Goal: Navigation & Orientation: Find specific page/section

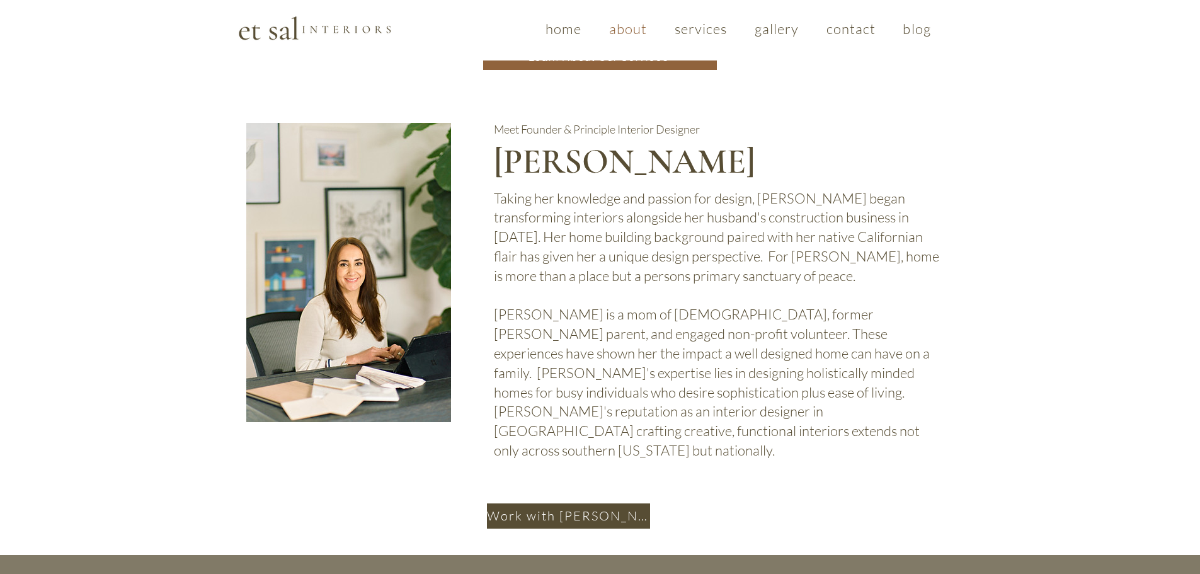
scroll to position [797, 0]
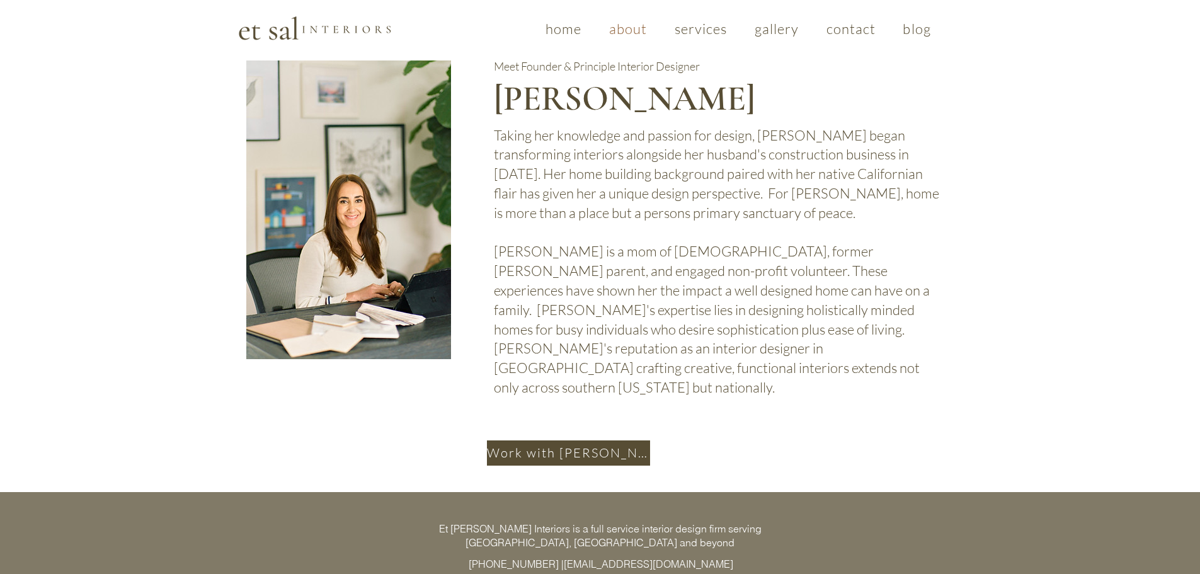
click at [860, 30] on span "contact" at bounding box center [852, 28] width 50 height 17
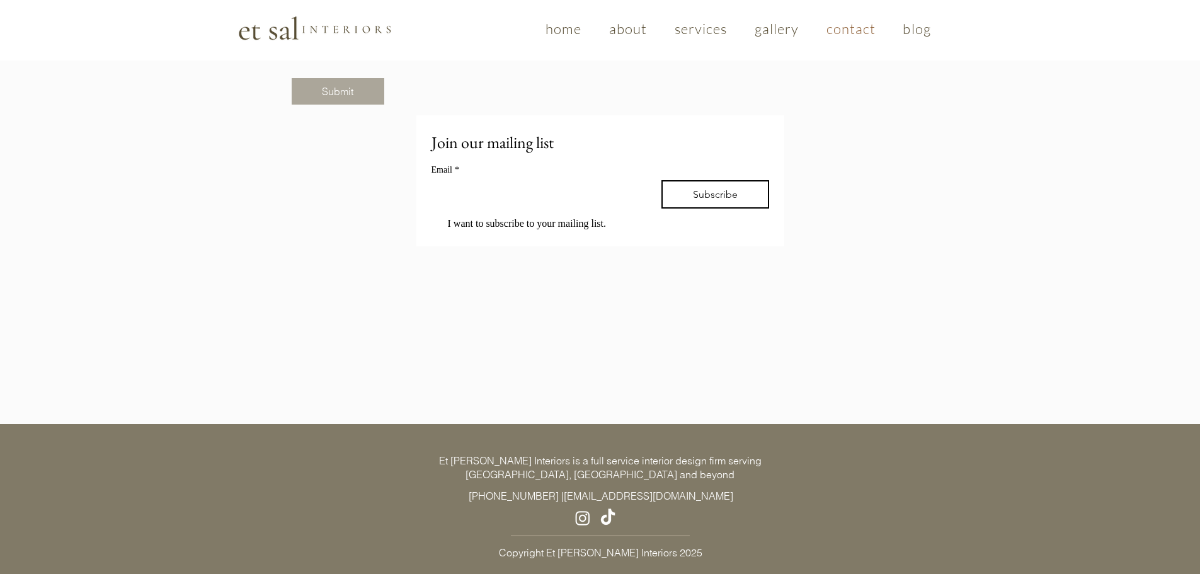
scroll to position [575, 0]
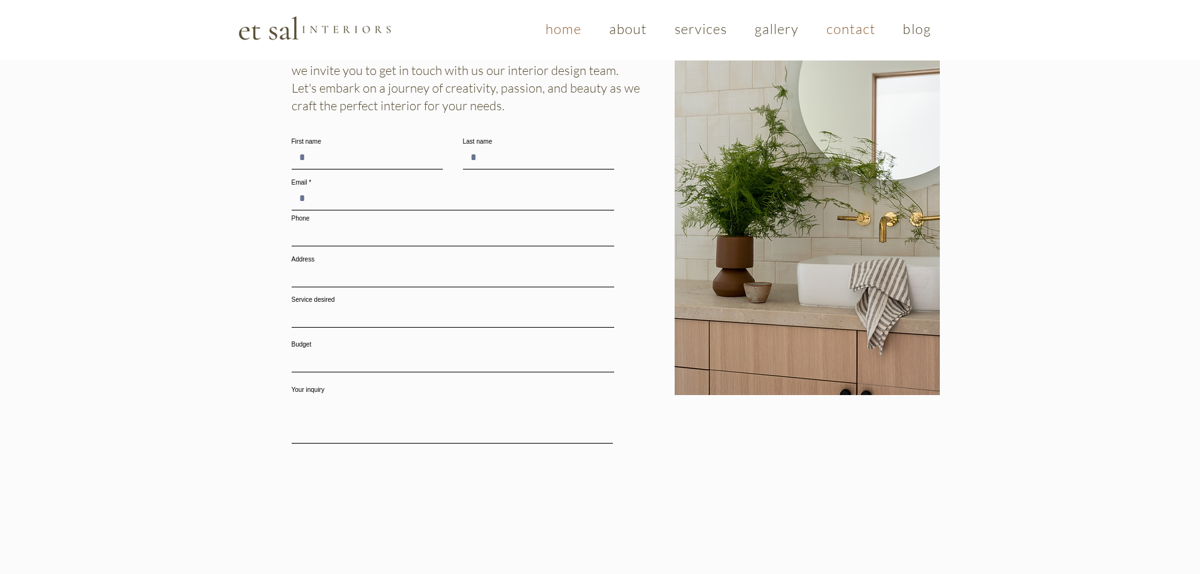
click at [546, 31] on span "home" at bounding box center [564, 28] width 36 height 17
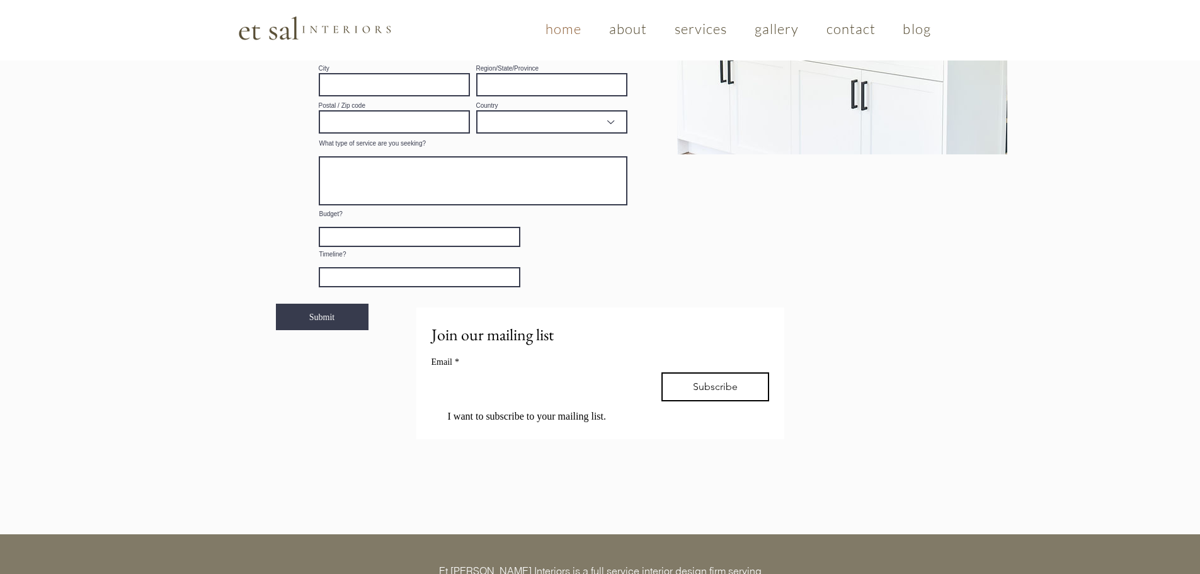
scroll to position [2222, 0]
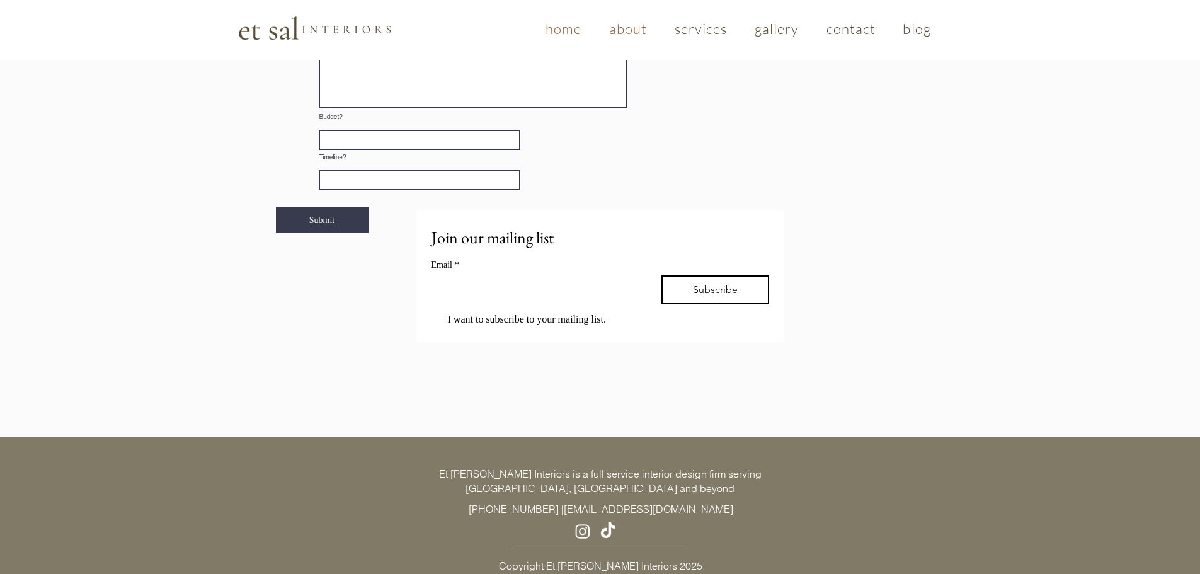
click at [604, 35] on div "about" at bounding box center [628, 28] width 48 height 17
